Goal: Book appointment/travel/reservation

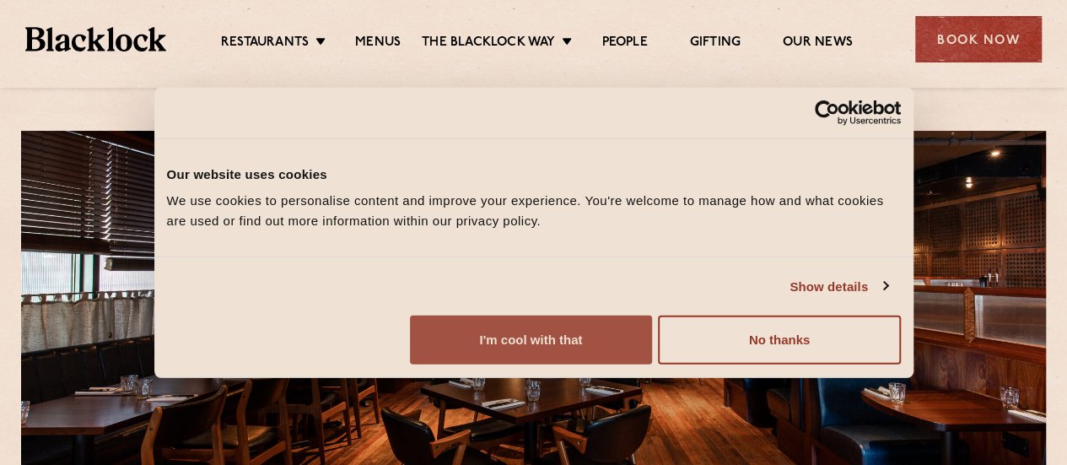
click at [652, 364] on button "I'm cool with that" at bounding box center [531, 340] width 242 height 49
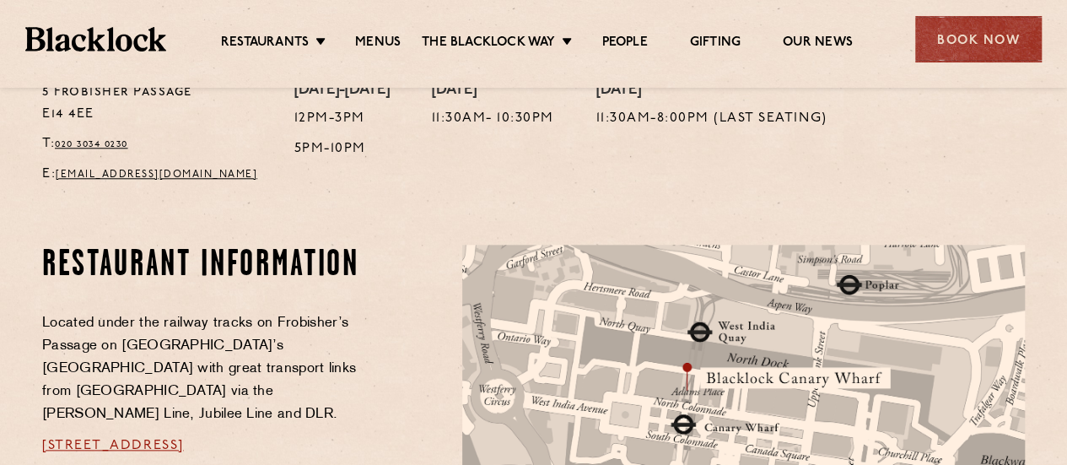
scroll to position [771, 0]
click at [378, 31] on ul "Restaurants Soho City Shoreditch Covent Garden Canary Wharf Manchester Birmingh…" at bounding box center [536, 39] width 741 height 27
click at [378, 36] on link "Menus" at bounding box center [378, 44] width 46 height 19
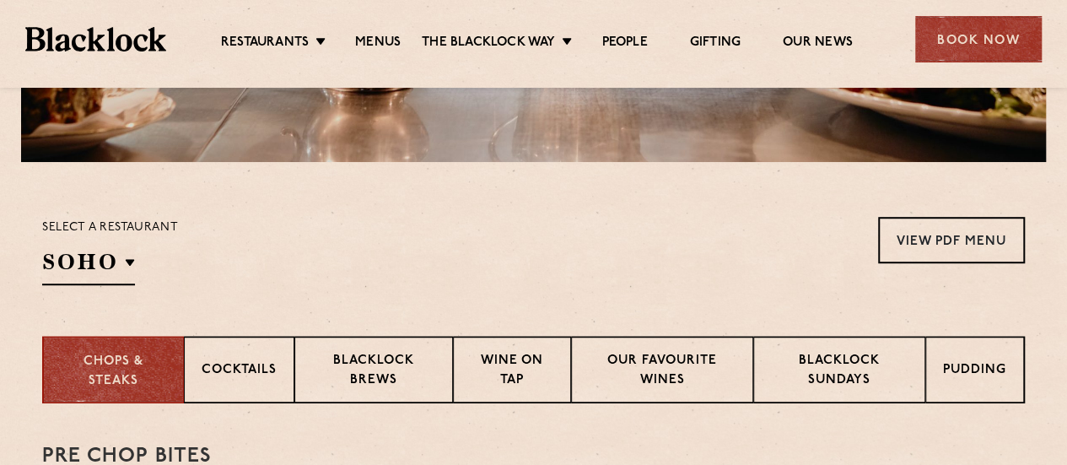
scroll to position [446, 0]
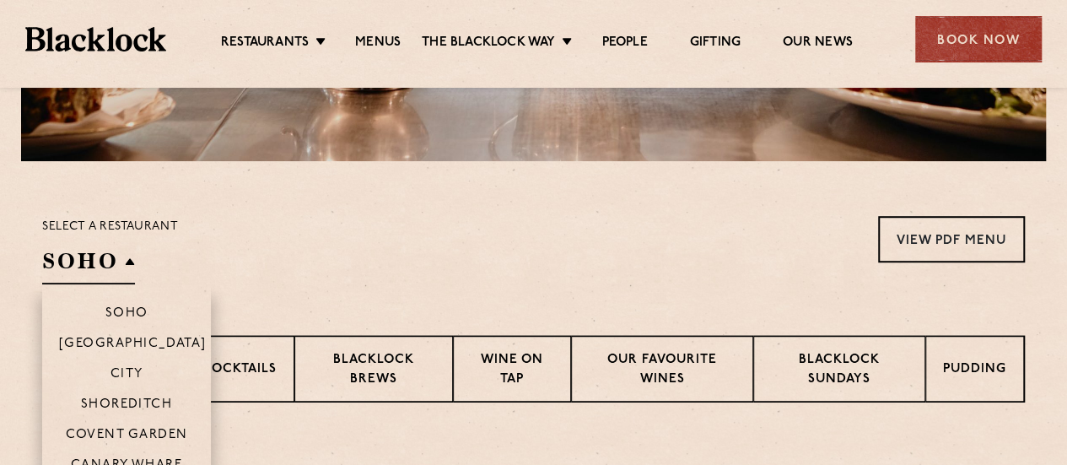
click at [124, 261] on h2 "SOHO" at bounding box center [88, 265] width 93 height 38
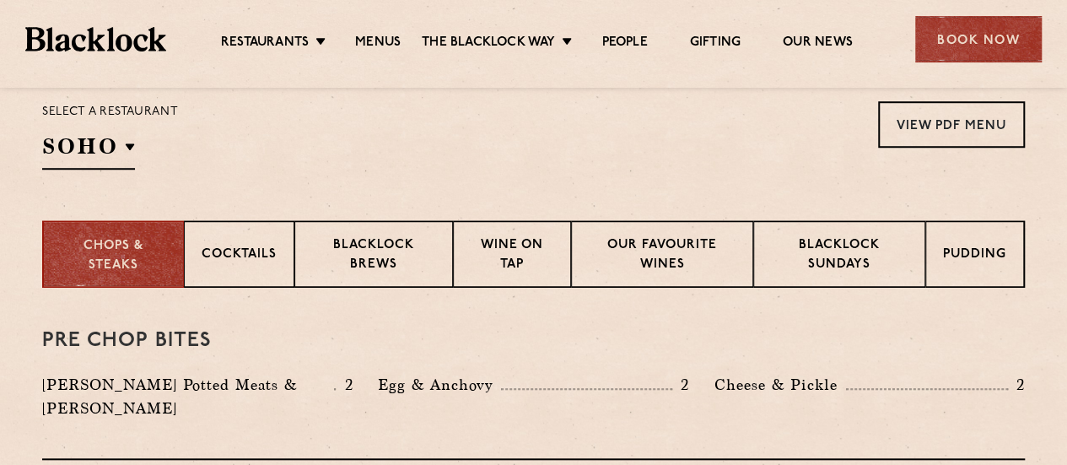
scroll to position [563, 0]
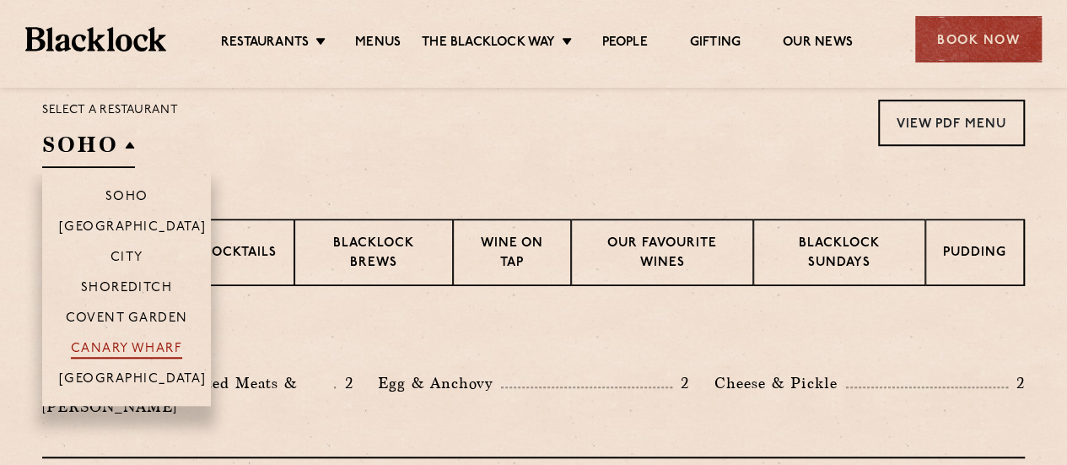
click at [139, 342] on p "Canary Wharf" at bounding box center [126, 350] width 111 height 17
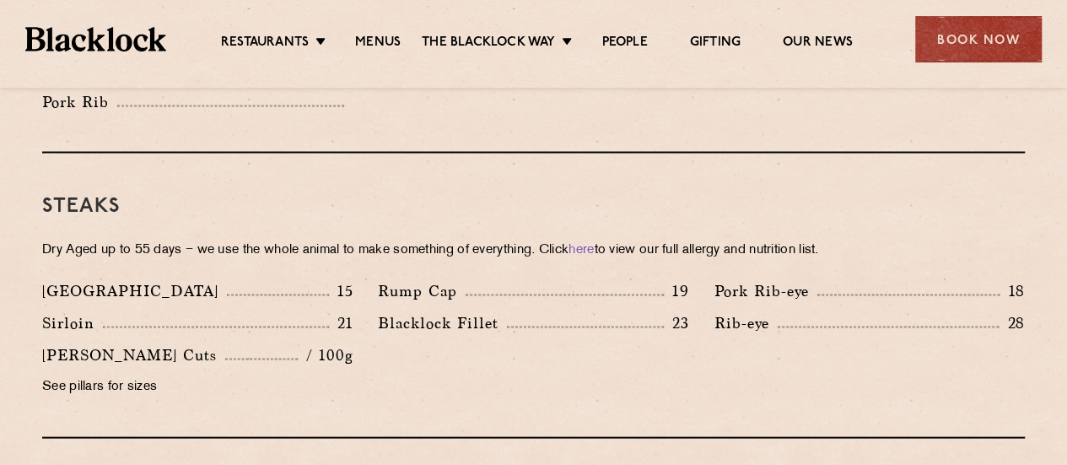
scroll to position [1456, 0]
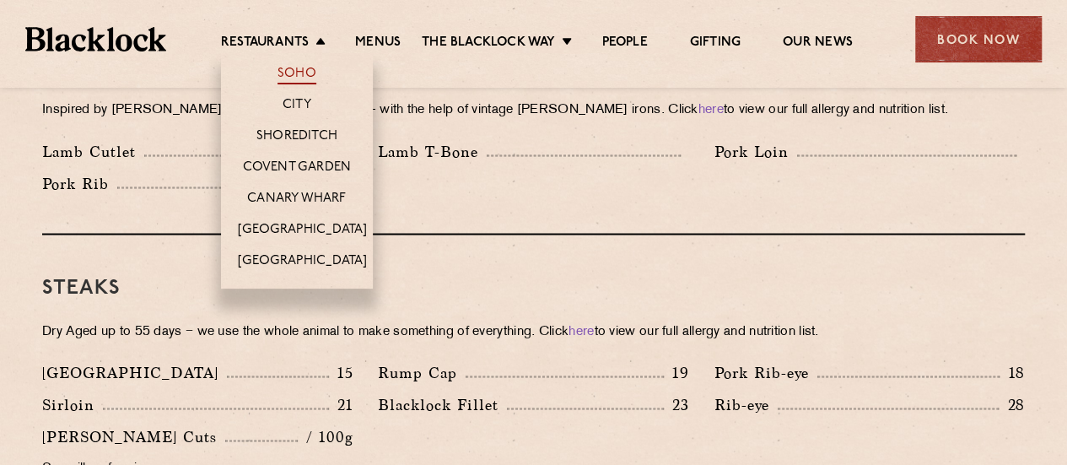
click at [299, 72] on link "Soho" at bounding box center [297, 75] width 39 height 19
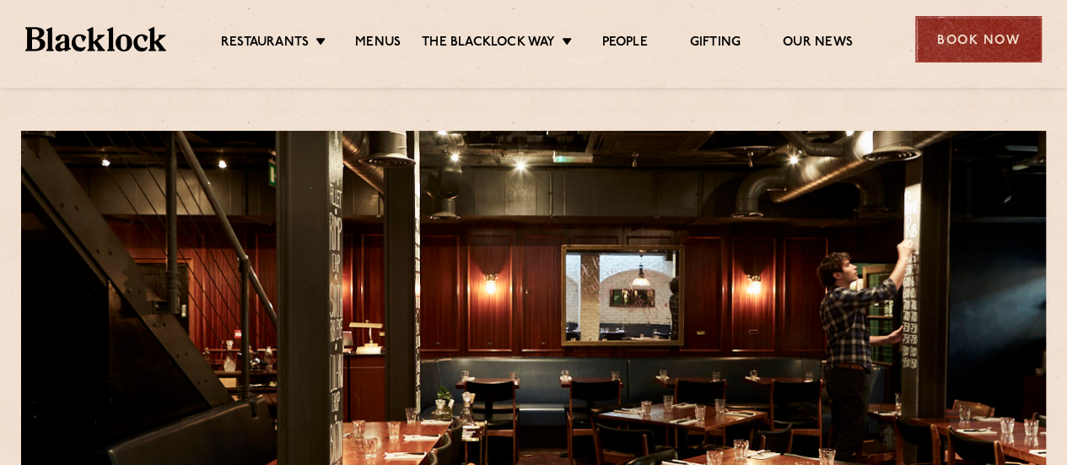
click at [1012, 40] on div "Book Now" at bounding box center [978, 39] width 127 height 46
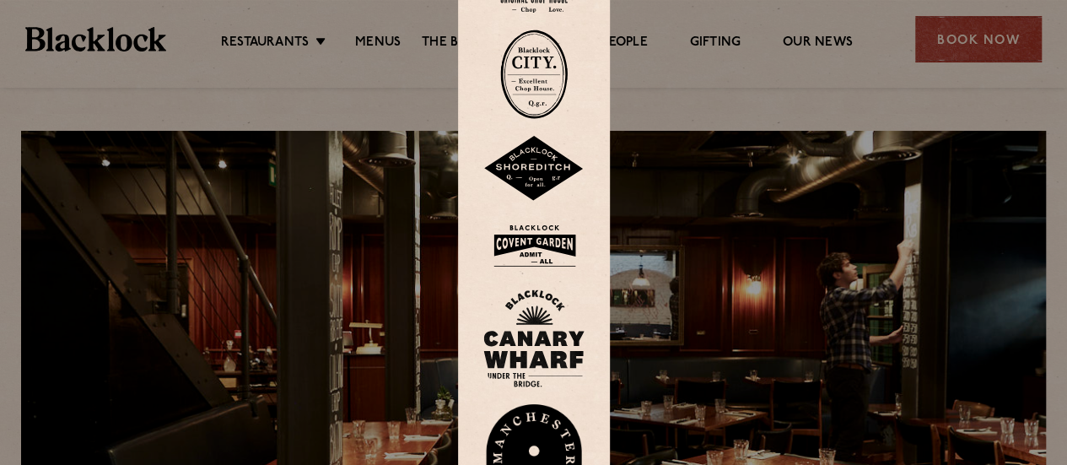
click at [559, 70] on img at bounding box center [533, 74] width 67 height 89
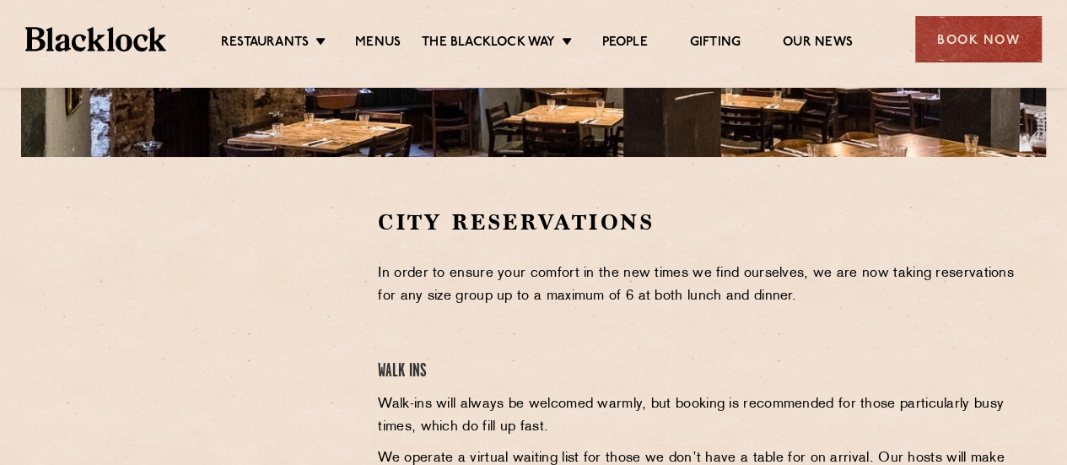
scroll to position [451, 0]
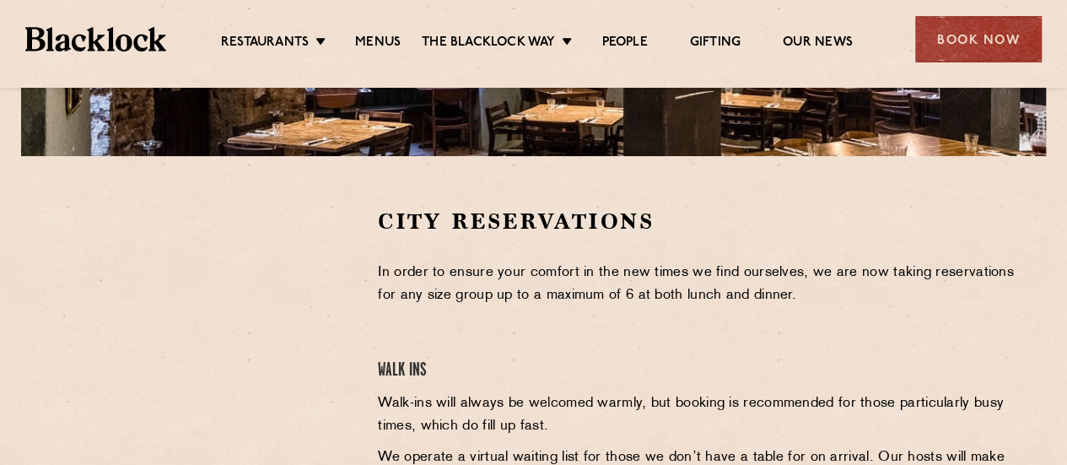
click at [348, 386] on div at bounding box center [197, 334] width 310 height 254
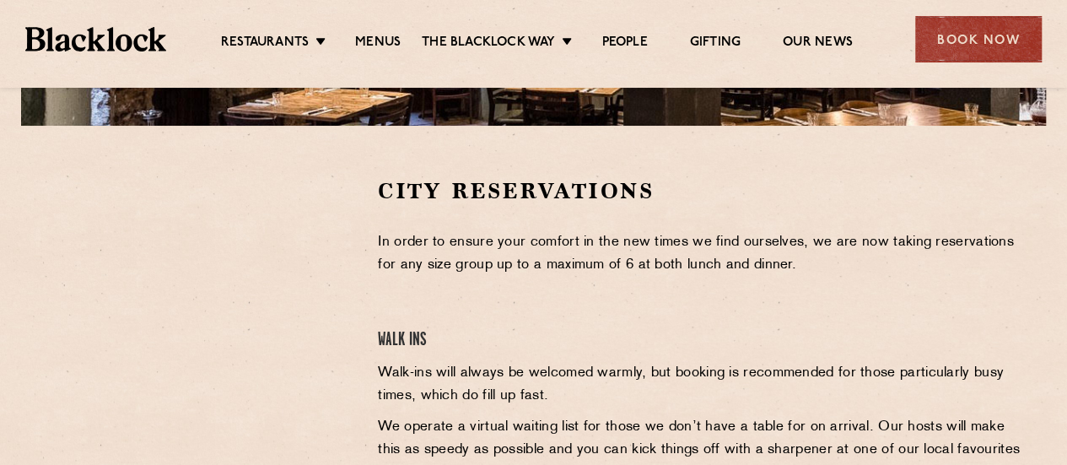
scroll to position [453, 0]
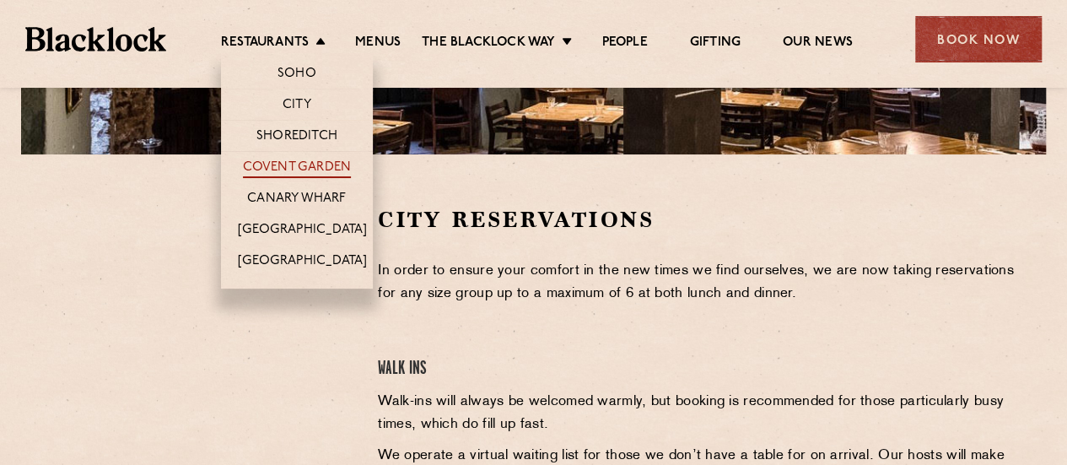
click at [294, 165] on link "Covent Garden" at bounding box center [297, 168] width 109 height 19
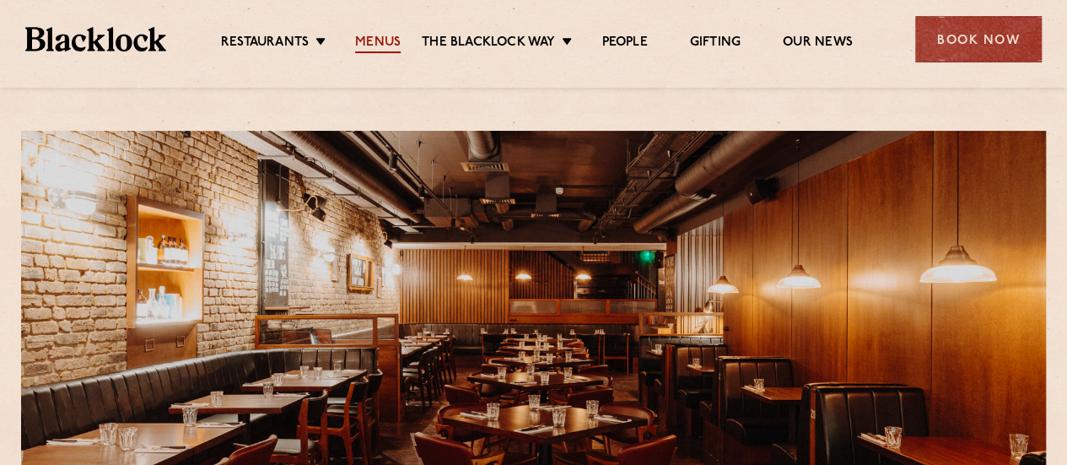
click at [377, 48] on link "Menus" at bounding box center [378, 44] width 46 height 19
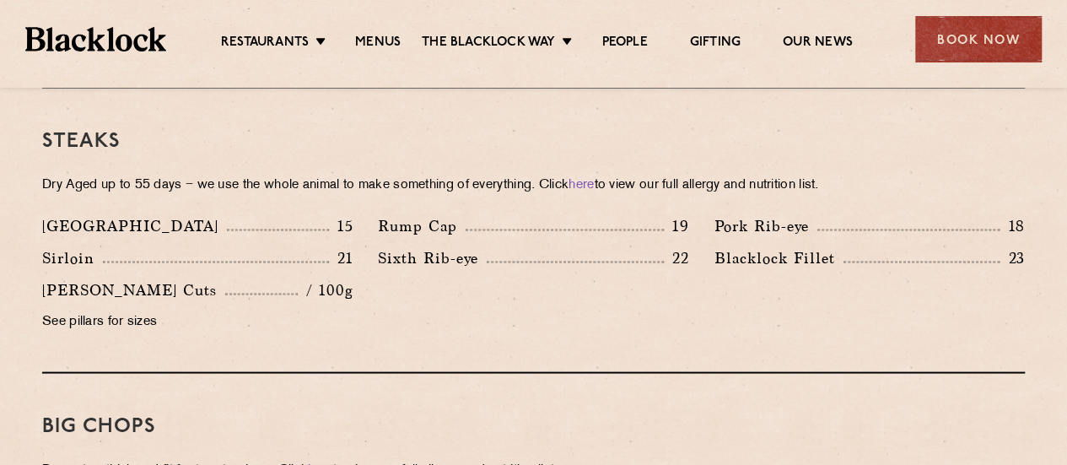
scroll to position [1546, 0]
